Goal: Task Accomplishment & Management: Complete application form

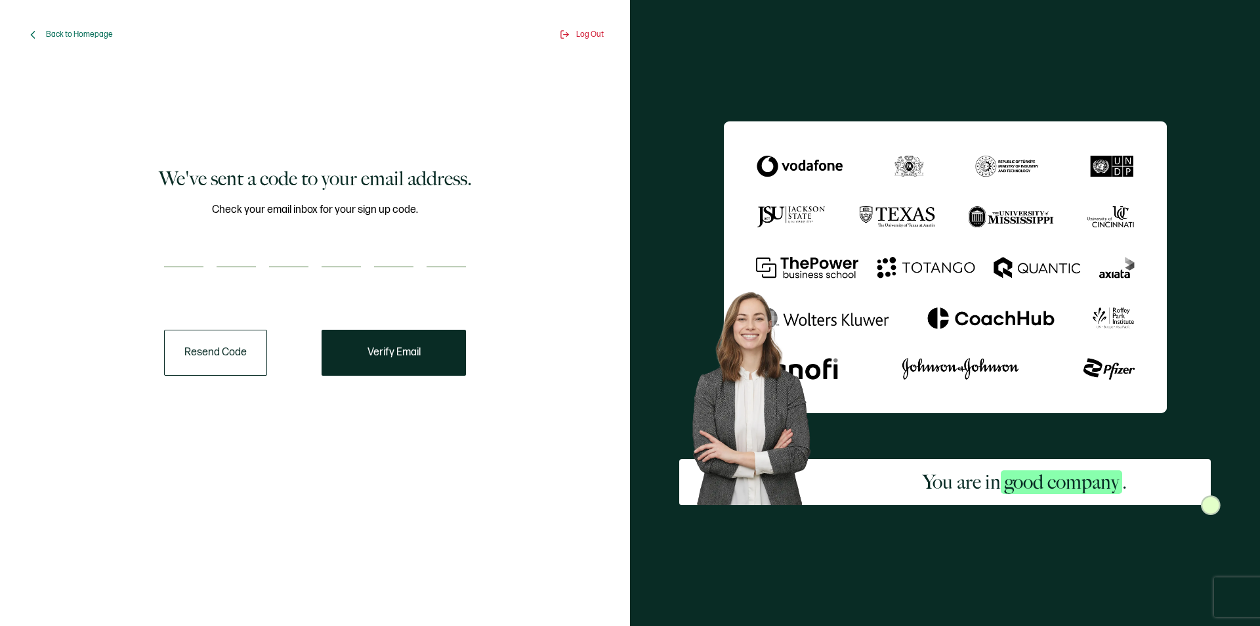
click at [188, 245] on input "number" at bounding box center [183, 254] width 39 height 26
type input "2"
type input "8"
type input "5"
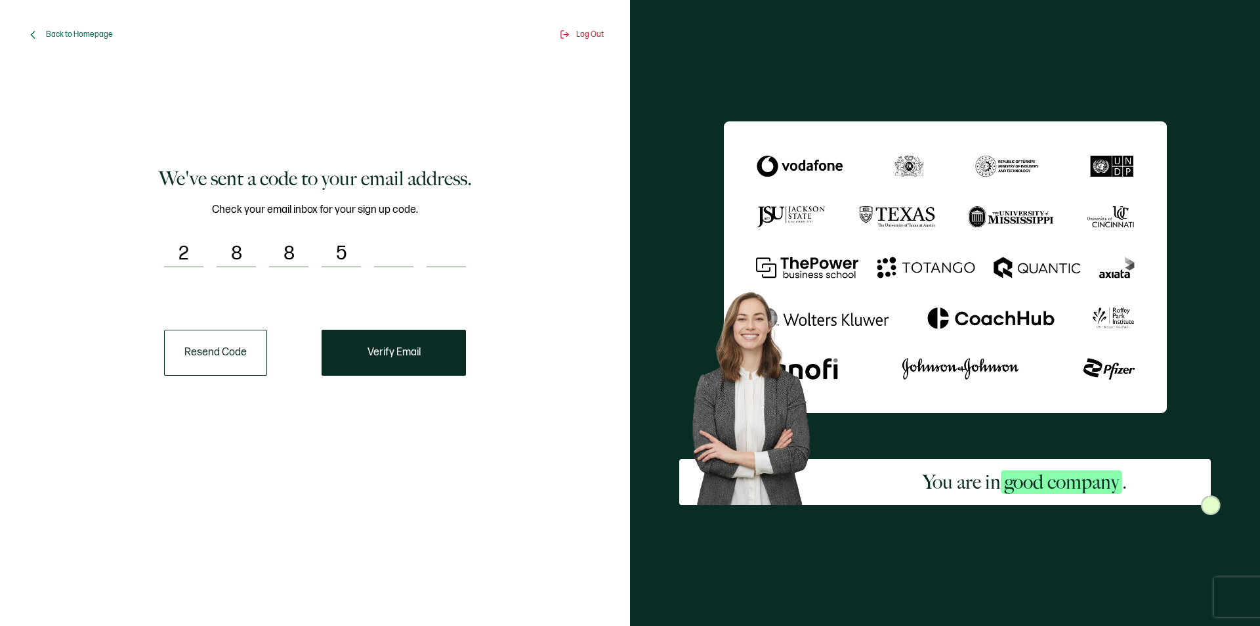
type input "1"
type input "7"
click at [366, 352] on button "Verify Email" at bounding box center [394, 352] width 144 height 46
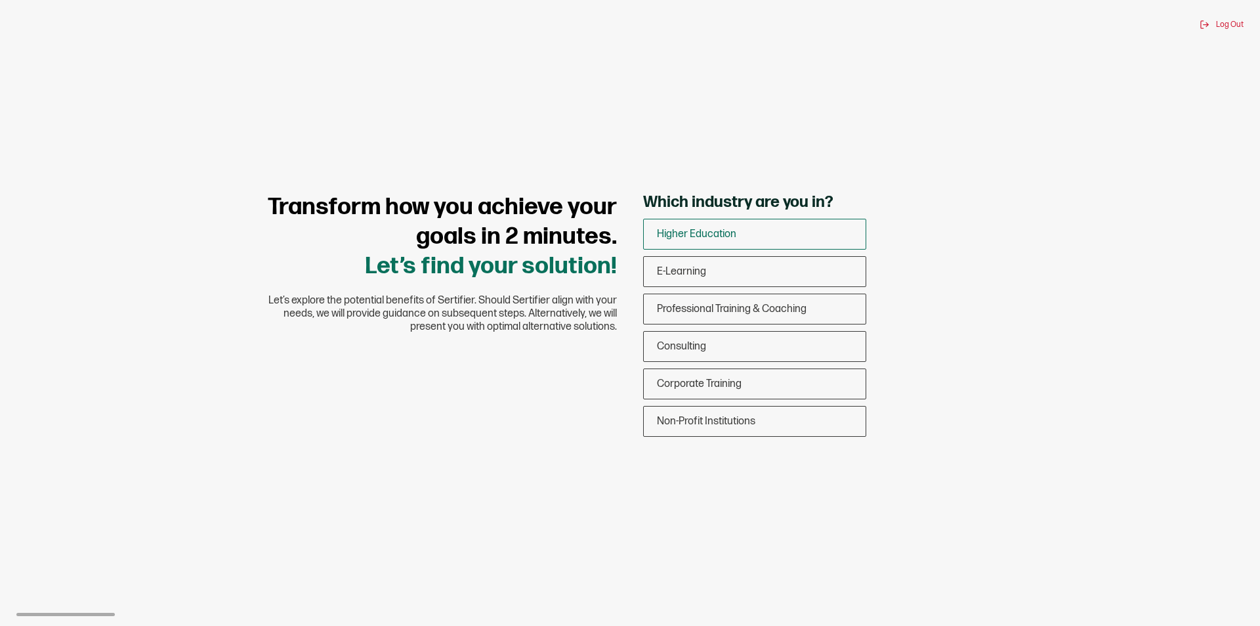
click at [740, 236] on div "Higher Education" at bounding box center [755, 234] width 222 height 31
click at [0, 0] on input "Higher Education" at bounding box center [0, 0] width 0 height 0
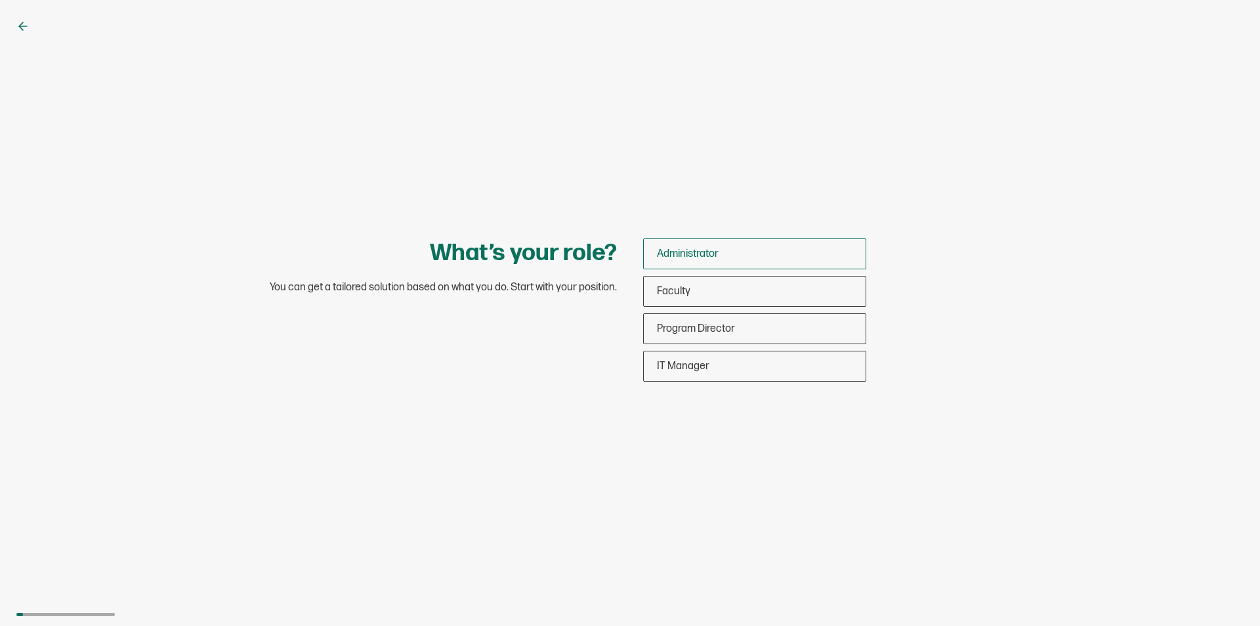
click at [725, 254] on div "Administrator" at bounding box center [755, 253] width 222 height 31
click at [0, 0] on input "Administrator" at bounding box center [0, 0] width 0 height 0
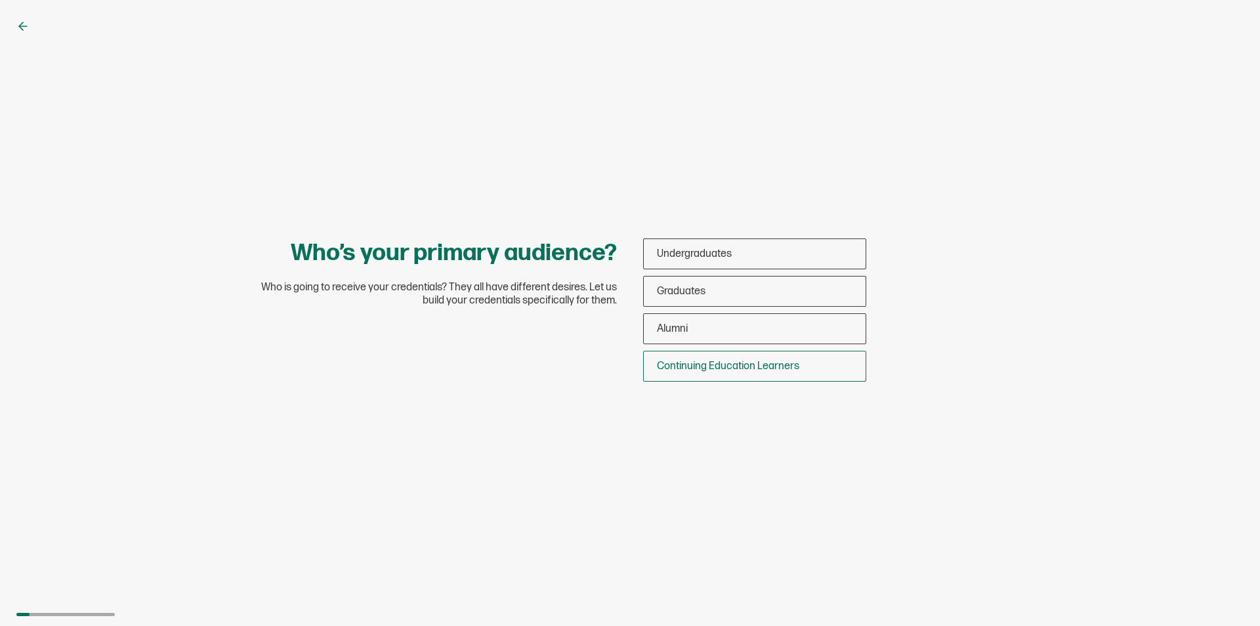
click at [713, 368] on span "Continuing Education Learners" at bounding box center [728, 366] width 142 height 12
click at [0, 0] on input "Continuing Education Learners" at bounding box center [0, 0] width 0 height 0
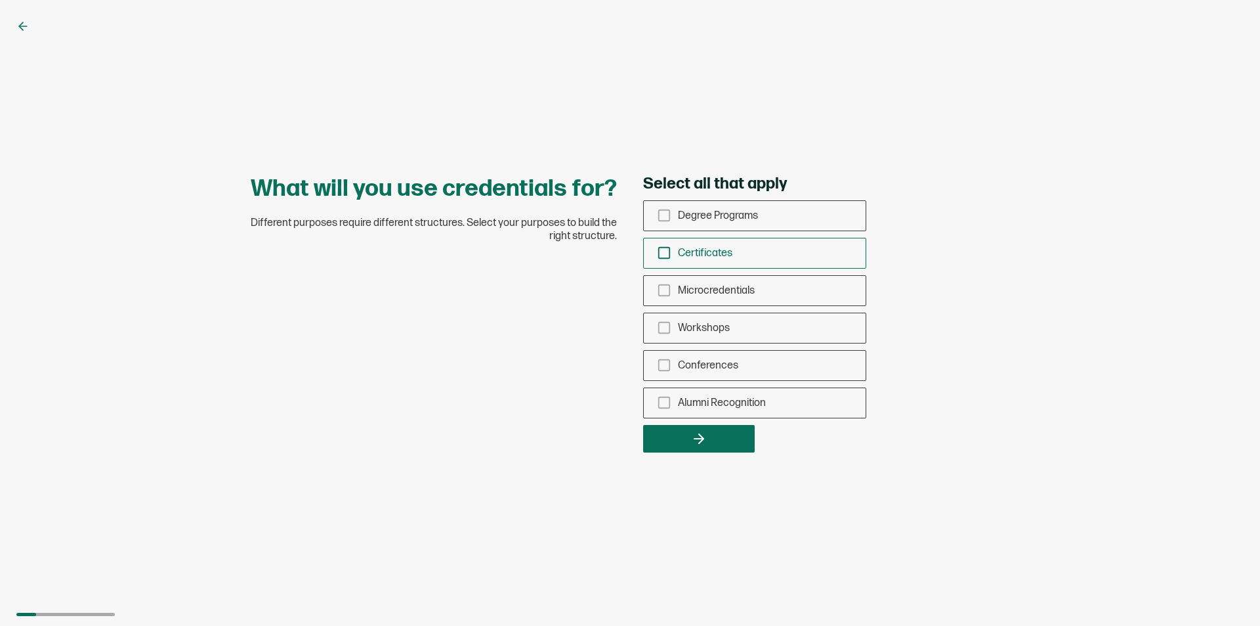
click at [660, 249] on icon "checkbox-group" at bounding box center [664, 252] width 14 height 14
click at [0, 0] on input "Certificates" at bounding box center [0, 0] width 0 height 0
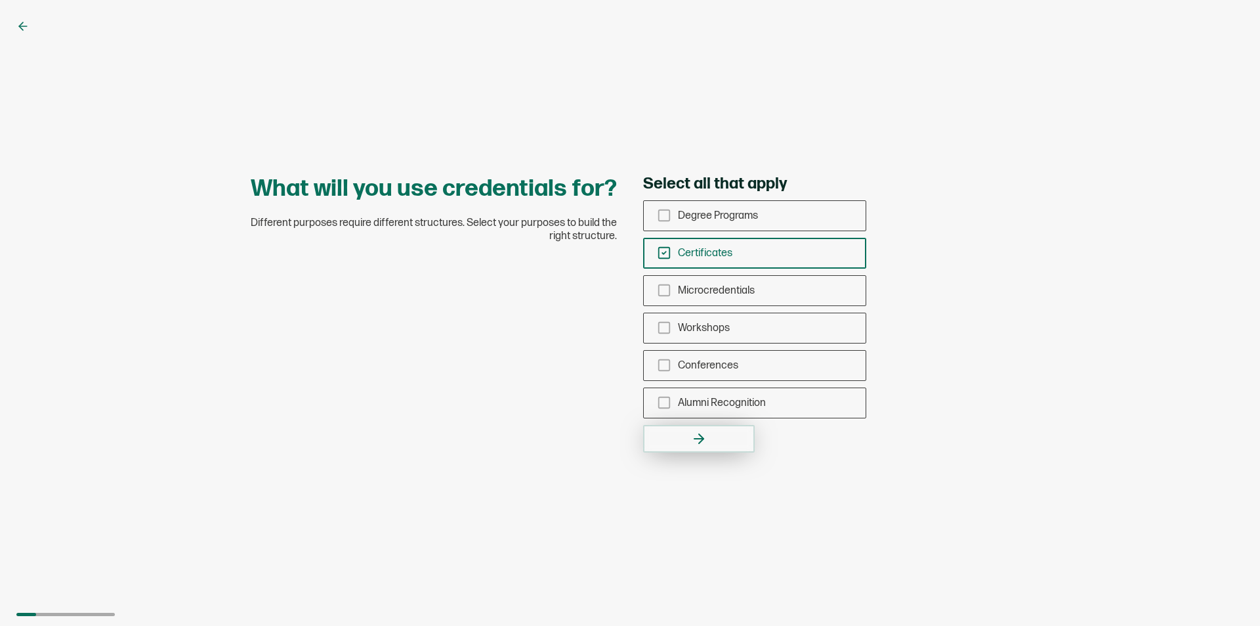
click at [704, 438] on icon "button" at bounding box center [699, 439] width 16 height 16
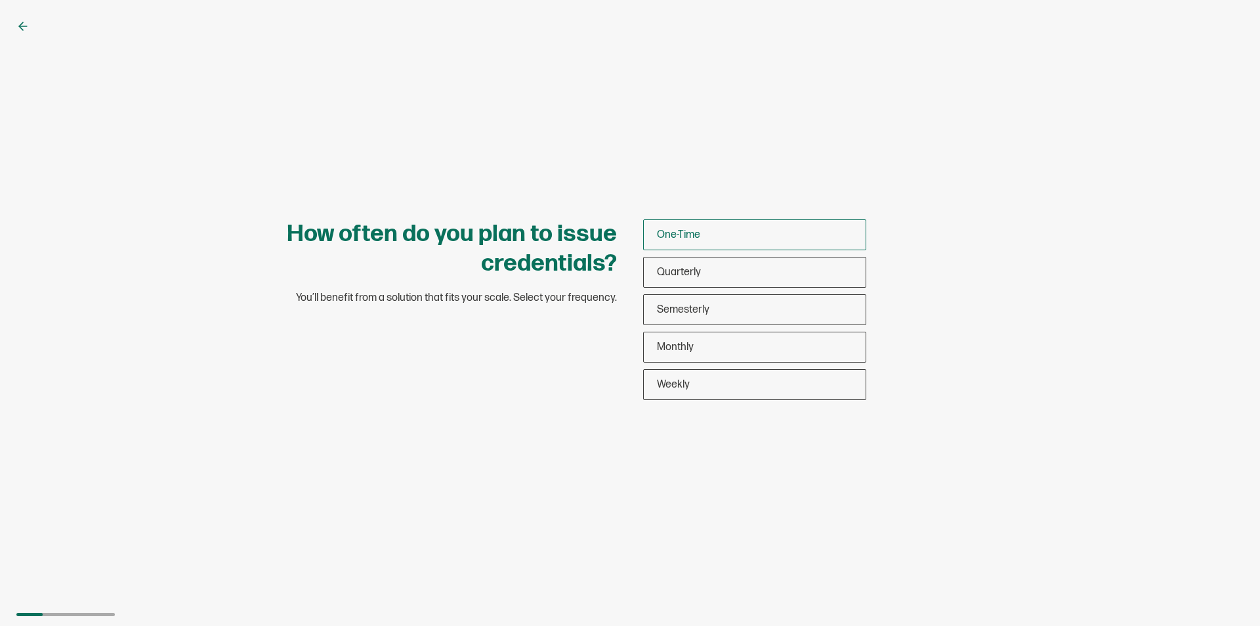
click at [681, 235] on span "One-Time" at bounding box center [678, 234] width 43 height 12
click at [0, 0] on input "One-Time" at bounding box center [0, 0] width 0 height 0
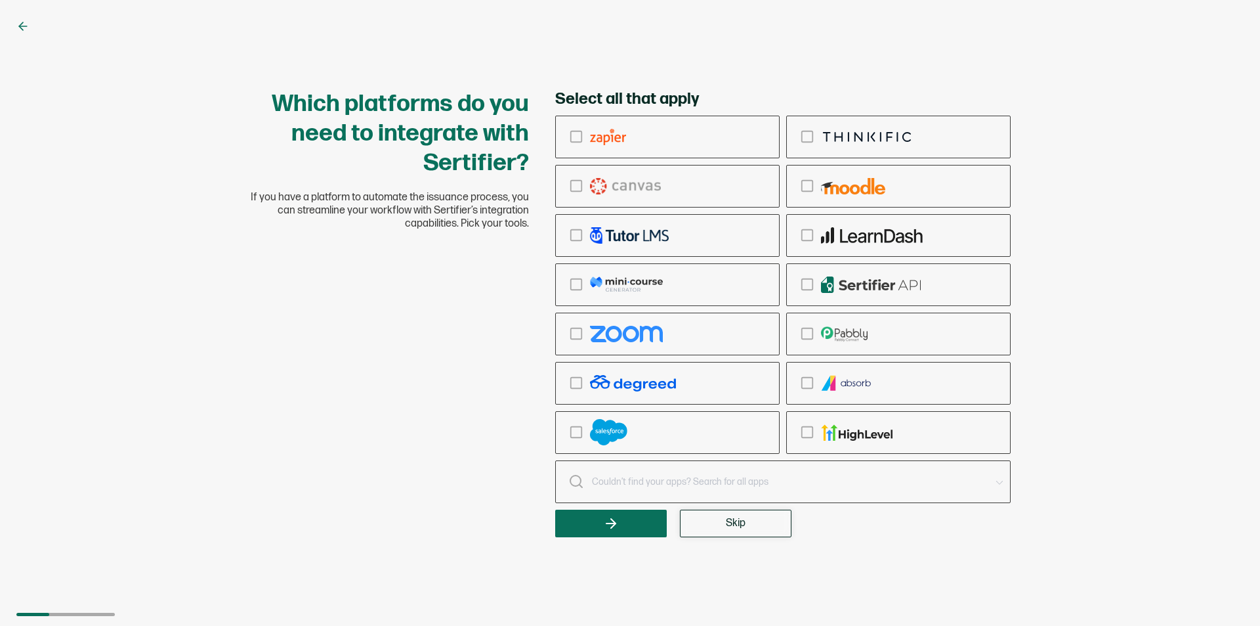
click at [743, 522] on span "Skip" at bounding box center [736, 523] width 20 height 11
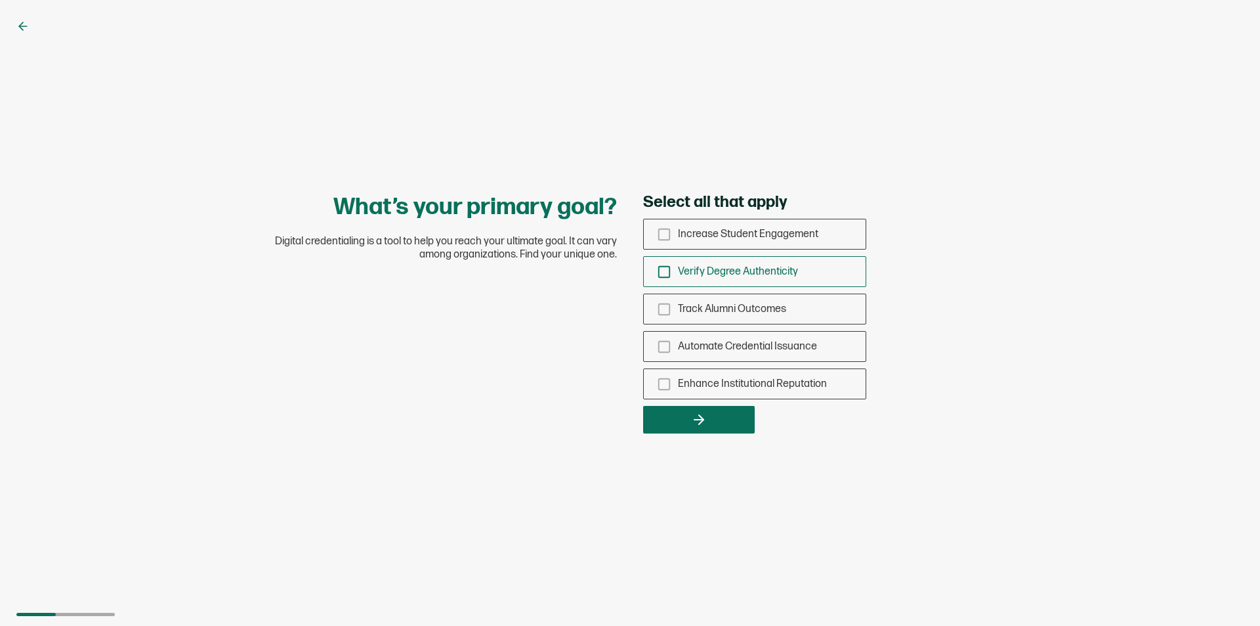
click at [664, 270] on icon "checkbox-group" at bounding box center [664, 272] width 14 height 14
click at [0, 0] on input "Verify Degree Authenticity" at bounding box center [0, 0] width 0 height 0
click at [700, 421] on icon "button" at bounding box center [699, 420] width 16 height 16
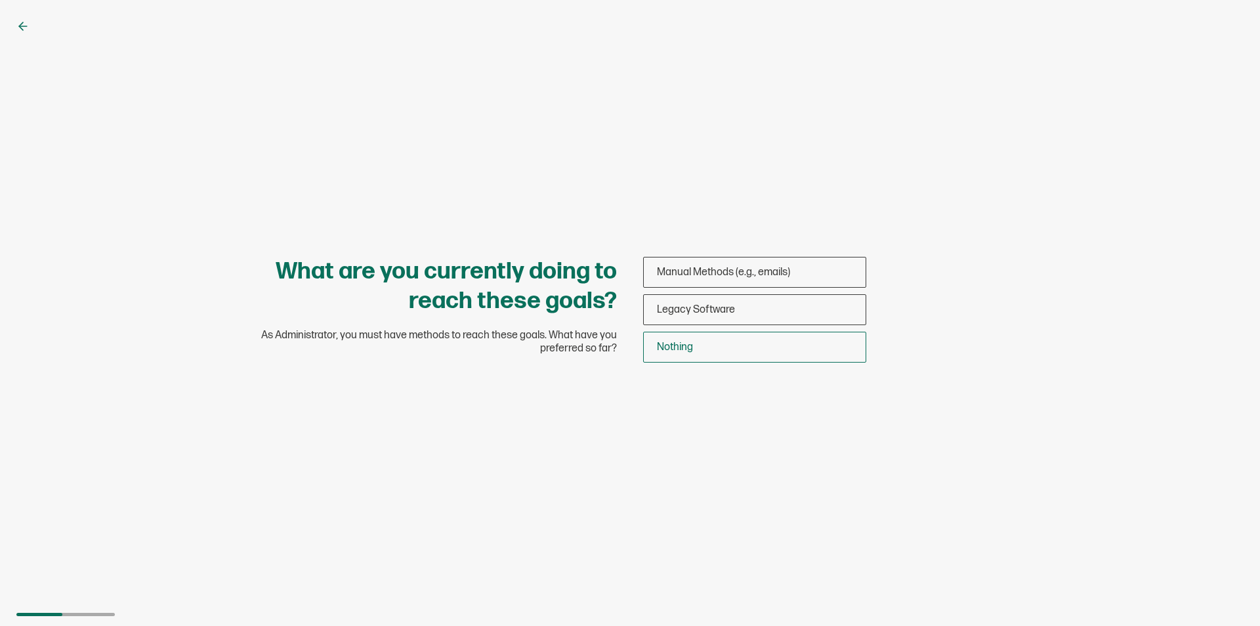
click at [685, 348] on span "Nothing" at bounding box center [675, 347] width 36 height 12
click at [0, 0] on input "Nothing" at bounding box center [0, 0] width 0 height 0
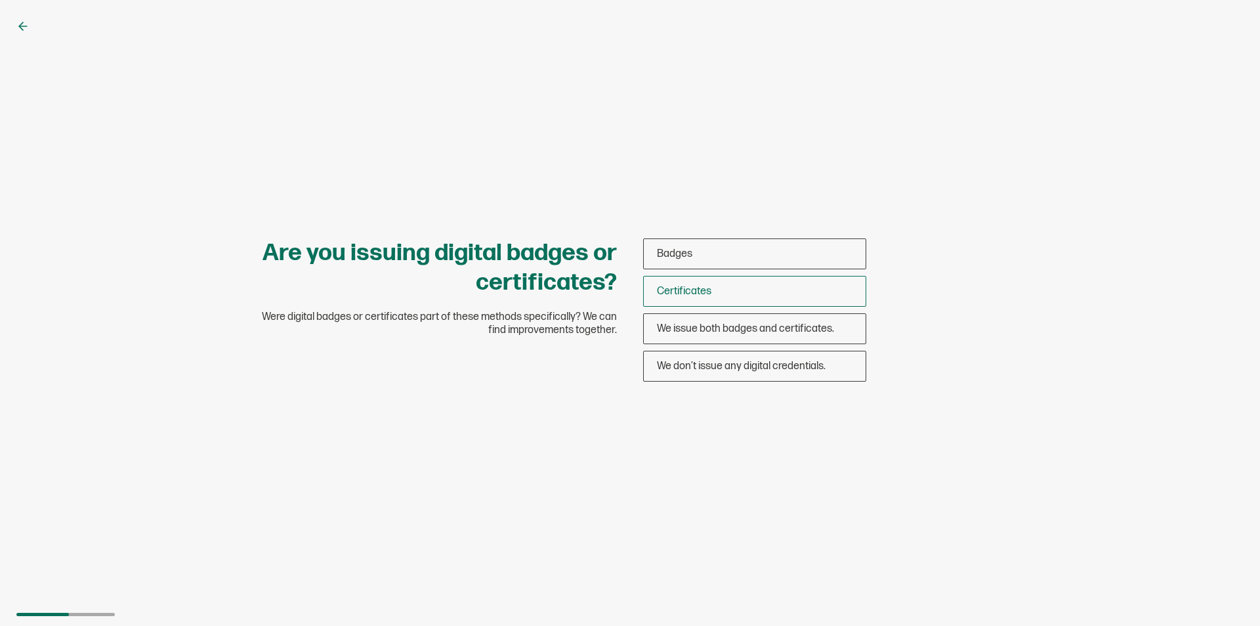
click at [687, 295] on span "Certificates" at bounding box center [684, 291] width 54 height 12
click at [0, 0] on input "Certificates" at bounding box center [0, 0] width 0 height 0
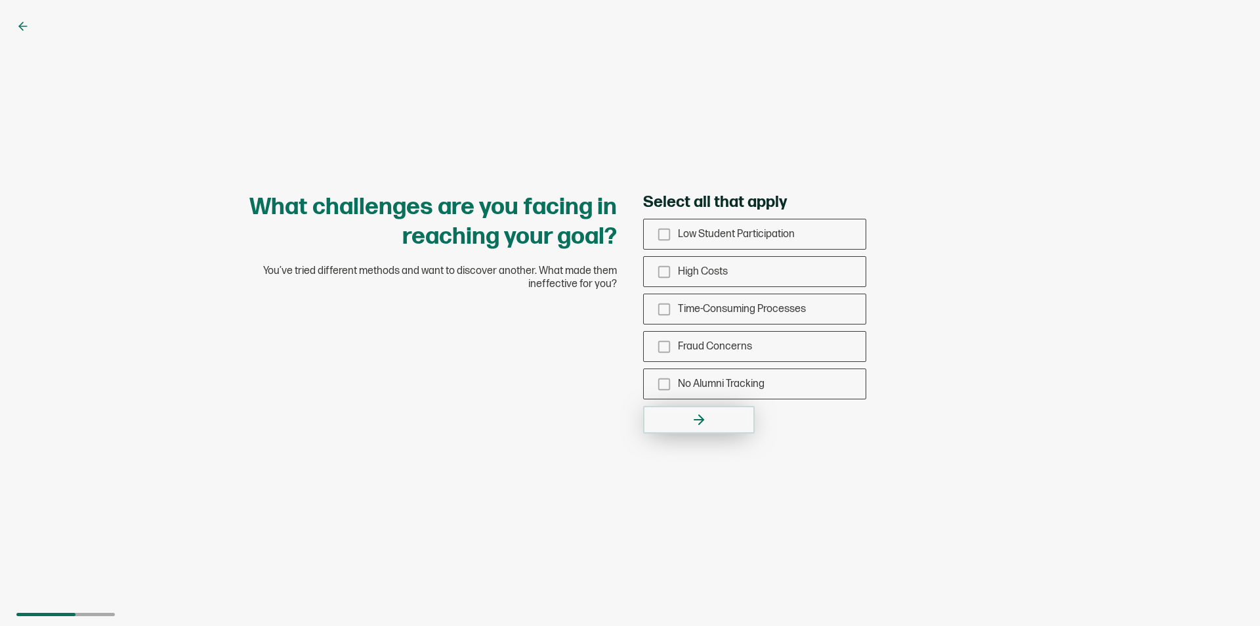
click at [685, 423] on button "button" at bounding box center [699, 420] width 112 height 28
click at [661, 275] on icon "checkbox-group" at bounding box center [664, 272] width 14 height 14
click at [0, 0] on input "High Costs" at bounding box center [0, 0] width 0 height 0
click at [717, 418] on button "button" at bounding box center [699, 420] width 112 height 28
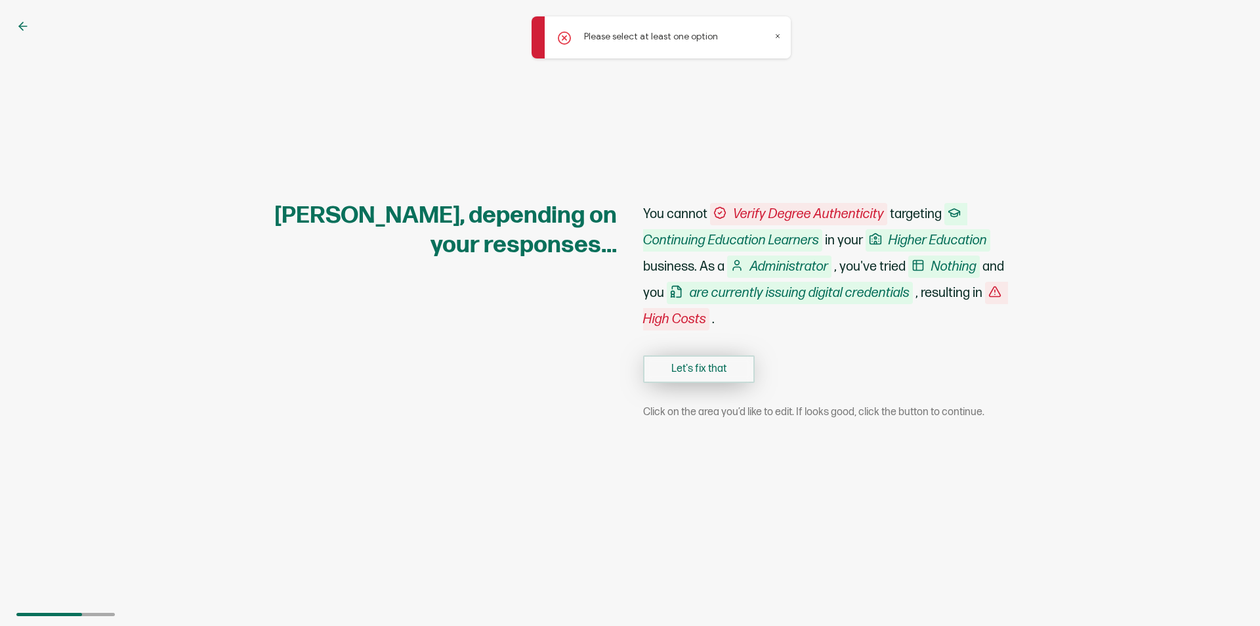
click at [713, 372] on button "Let's fix that" at bounding box center [699, 369] width 112 height 28
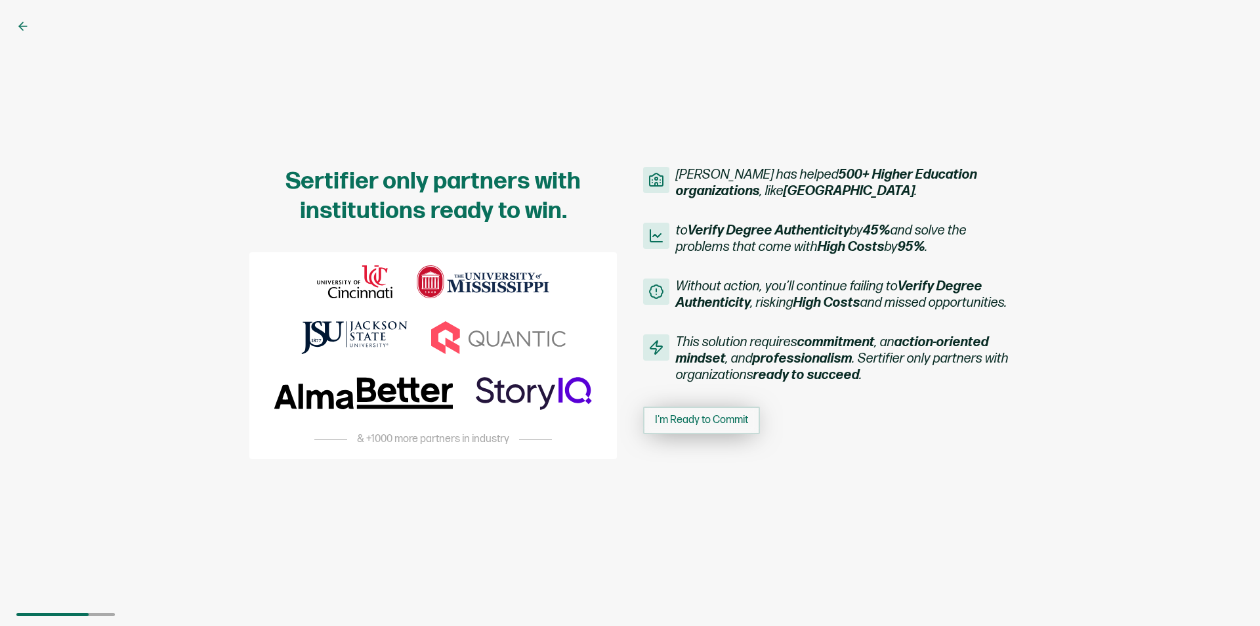
click at [691, 425] on span "I'm Ready to Commit" at bounding box center [701, 420] width 93 height 11
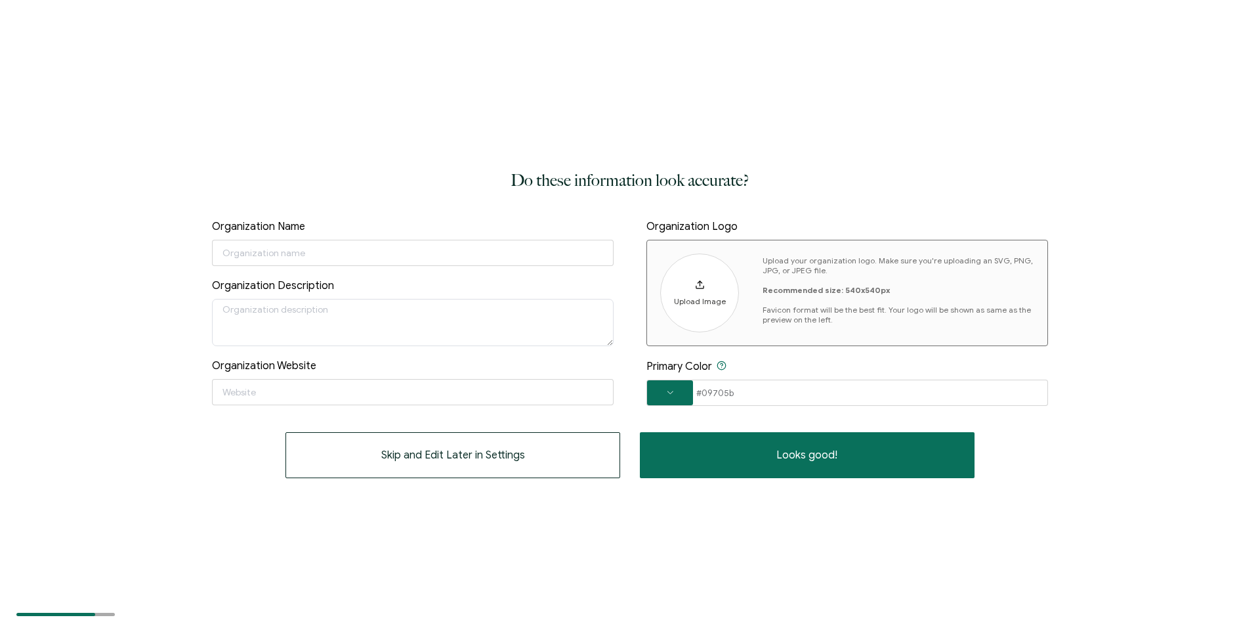
click at [690, 296] on span "Upload Image" at bounding box center [700, 301] width 52 height 10
